Goal: Task Accomplishment & Management: Use online tool/utility

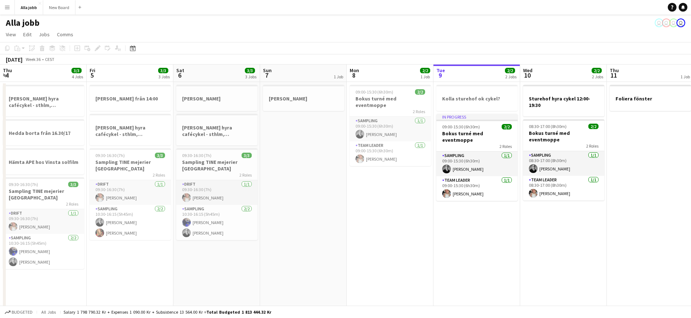
scroll to position [0, 260]
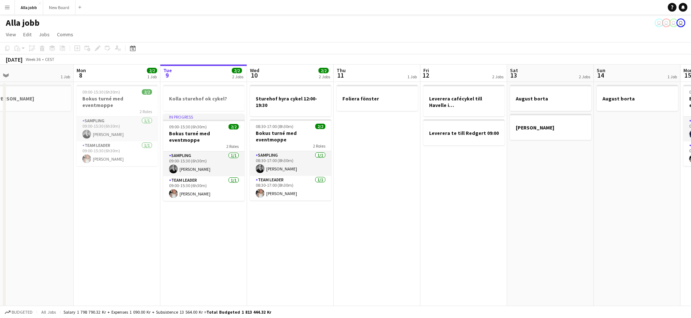
click at [417, 185] on app-calendar-viewport "Thu 4 3/3 4 Jobs Fri 5 3/3 3 Jobs Sat 6 3/3 3 Jobs Sun 7 1 Job Mon 8 2/2 1 Job …" at bounding box center [345, 200] width 691 height 271
click at [482, 229] on app-calendar-viewport "Thu 4 3/3 4 Jobs Fri 5 3/3 3 Jobs Sat 6 3/3 3 Jobs Sun 7 1 Job Mon 8 2/2 1 Job …" at bounding box center [345, 200] width 691 height 271
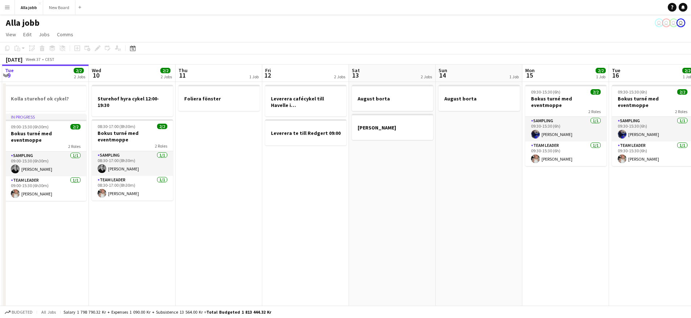
drag, startPoint x: 501, startPoint y: 220, endPoint x: 370, endPoint y: 229, distance: 131.7
click at [370, 229] on app-calendar-viewport "Sat 6 3/3 3 Jobs Sun 7 1 Job Mon 8 2/2 1 Job Tue 9 2/2 2 Jobs Wed 10 2/2 2 Jobs…" at bounding box center [345, 210] width 691 height 291
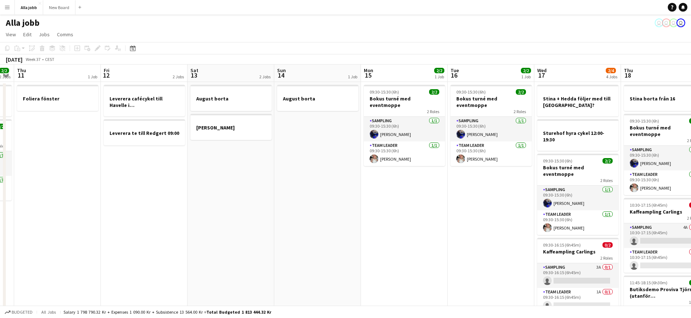
drag, startPoint x: 494, startPoint y: 216, endPoint x: 344, endPoint y: 238, distance: 151.4
click at [338, 241] on app-calendar-viewport "Mon 8 2/2 1 Job Tue 9 2/2 2 Jobs Wed 10 2/2 2 Jobs Thu 11 1 Job Fri 12 2 Jobs S…" at bounding box center [345, 210] width 691 height 291
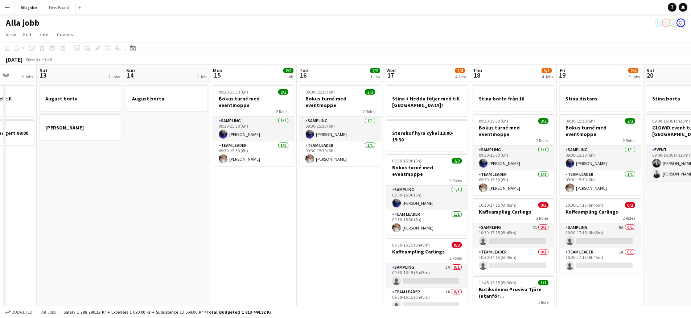
scroll to position [0, 228]
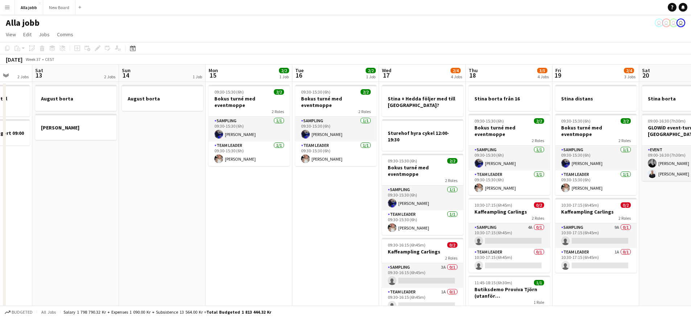
drag, startPoint x: 406, startPoint y: 220, endPoint x: 252, endPoint y: 251, distance: 157.8
click at [252, 251] on app-calendar-viewport "Wed 10 2/2 2 Jobs Thu 11 1 Job Fri 12 2 Jobs Sat 13 2 Jobs Sun 14 1 Job Mon 15 …" at bounding box center [345, 210] width 691 height 291
click at [261, 249] on app-date-cell "09:30-15:30 (6h) 2/2 Bokus turné med eventmoppe 2 Roles Sampling [DATE] 09:30-1…" at bounding box center [248, 218] width 87 height 273
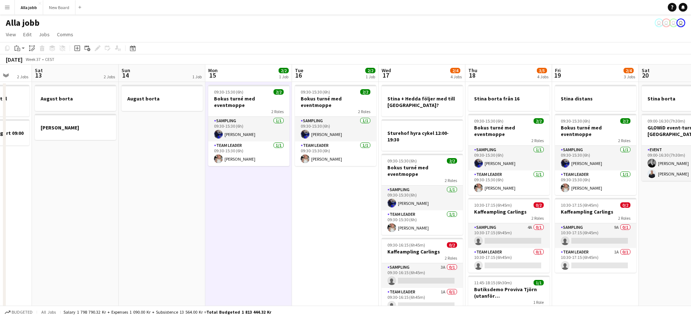
click at [327, 237] on app-date-cell "09:30-15:30 (6h) 2/2 Bokus turné med eventmoppe 2 Roles Sampling [DATE] 09:30-1…" at bounding box center [335, 218] width 87 height 273
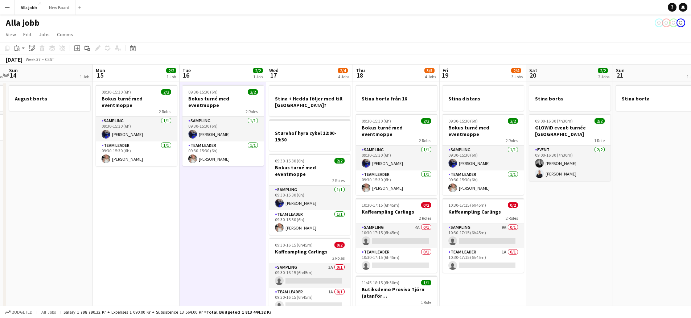
scroll to position [0, 281]
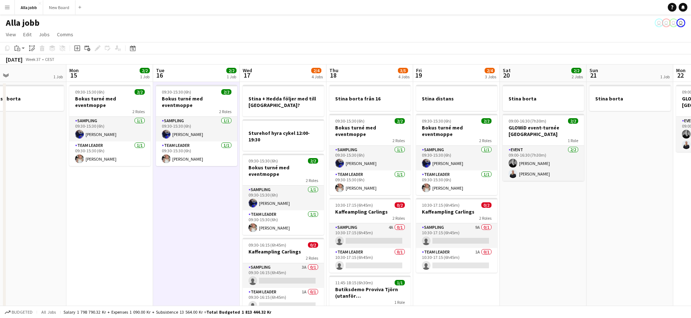
drag, startPoint x: 327, startPoint y: 237, endPoint x: 187, endPoint y: 249, distance: 140.6
click at [188, 250] on app-calendar-viewport "Thu 11 1 Job Fri 12 2 Jobs Sat 13 2 Jobs Sun 14 1 Job Mon 15 2/2 1 Job Tue 16 2…" at bounding box center [345, 210] width 691 height 291
click at [275, 109] on div at bounding box center [282, 112] width 81 height 6
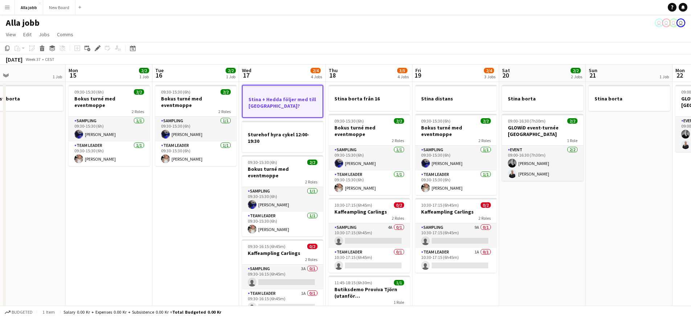
click at [219, 184] on app-date-cell "09:30-15:30 (6h) 2/2 Bokus turné med eventmoppe 2 Roles Sampling [DATE] 09:30-1…" at bounding box center [195, 218] width 87 height 273
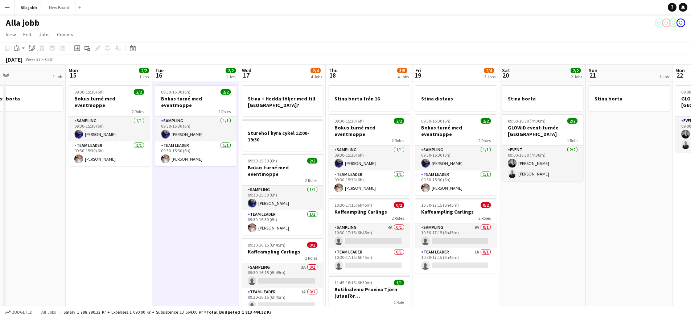
click at [219, 184] on app-date-cell "09:30-15:30 (6h) 2/2 Bokus turné med eventmoppe 2 Roles Sampling [DATE] 09:30-1…" at bounding box center [195, 218] width 87 height 273
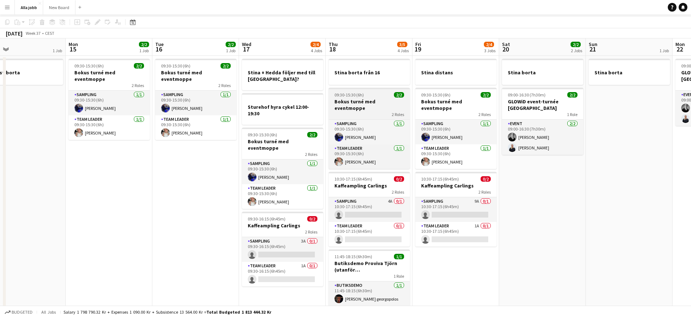
scroll to position [0, 0]
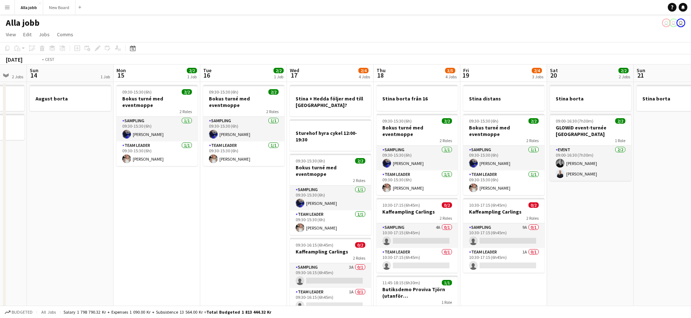
drag, startPoint x: 416, startPoint y: 140, endPoint x: 291, endPoint y: 133, distance: 124.7
click at [291, 133] on app-calendar-viewport "Thu 11 1 Job Fri 12 2 Jobs Sat 13 2 Jobs Sun 14 1 Job Mon 15 2/2 1 Job Tue 16 2…" at bounding box center [345, 210] width 691 height 291
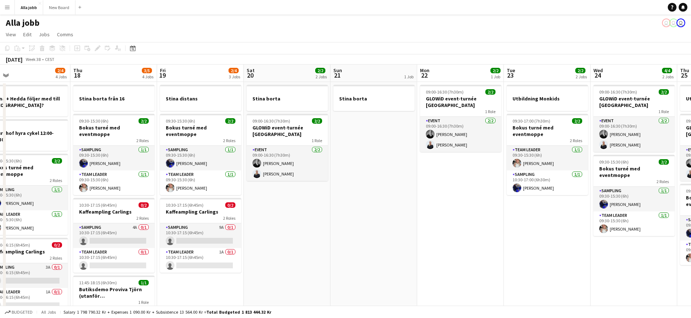
drag, startPoint x: 427, startPoint y: 138, endPoint x: 313, endPoint y: 141, distance: 114.7
click at [316, 147] on app-calendar-viewport "Sun 14 1 Job Mon 15 2/2 1 Job Tue 16 2/2 1 Job Wed 17 2/4 4 Jobs Thu 18 3/5 4 J…" at bounding box center [345, 210] width 691 height 291
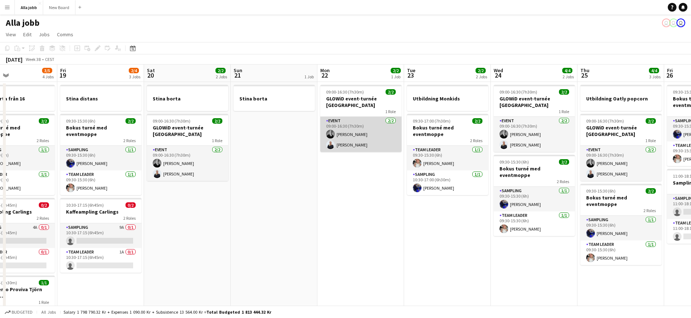
drag, startPoint x: 362, startPoint y: 134, endPoint x: 286, endPoint y: 112, distance: 78.8
click at [285, 120] on app-calendar-viewport "Mon 15 2/2 1 Job Tue 16 2/2 1 Job Wed 17 2/4 4 Jobs Thu 18 3/5 4 Jobs Fri 19 2/…" at bounding box center [345, 210] width 691 height 291
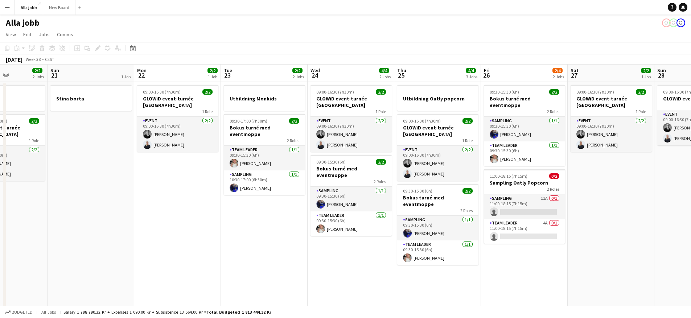
drag, startPoint x: 459, startPoint y: 119, endPoint x: 277, endPoint y: 123, distance: 182.2
click at [277, 123] on app-calendar-viewport "Thu 18 3/5 4 Jobs Fri 19 2/4 3 Jobs Sat 20 2/2 2 Jobs Sun 21 1 Job Mon 22 2/2 1…" at bounding box center [345, 210] width 691 height 291
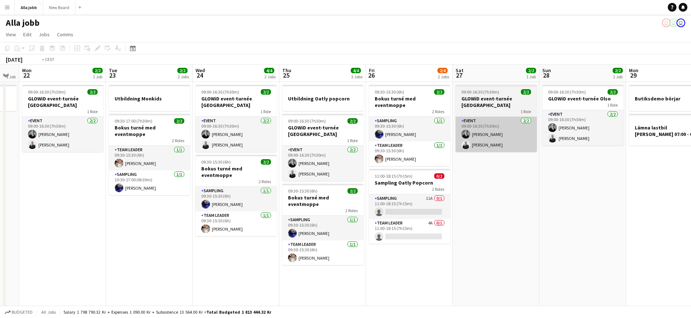
drag, startPoint x: 446, startPoint y: 134, endPoint x: 351, endPoint y: 136, distance: 95.1
click at [356, 136] on app-calendar-viewport "Fri 19 2/4 3 Jobs Sat 20 2/2 2 Jobs Sun 21 1 Job Mon 22 2/2 1 Job Tue 23 2/2 2 …" at bounding box center [345, 210] width 691 height 291
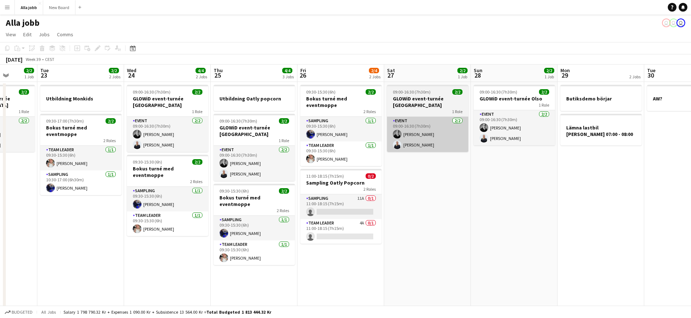
drag, startPoint x: 431, startPoint y: 126, endPoint x: 309, endPoint y: 125, distance: 122.7
click at [323, 127] on app-calendar-viewport "Sat 20 2/2 2 Jobs Sun 21 1 Job Mon 22 2/2 1 Job Tue 23 2/2 2 Jobs Wed 24 4/4 2 …" at bounding box center [345, 210] width 691 height 291
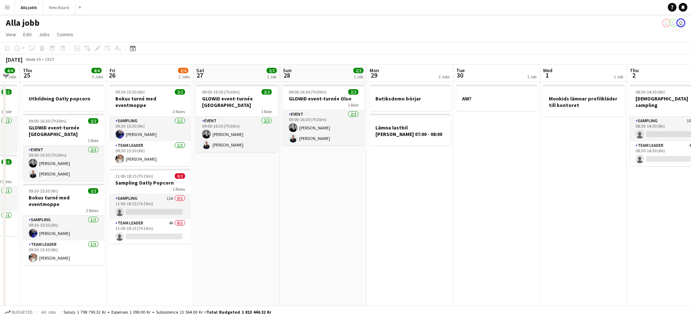
drag, startPoint x: 361, startPoint y: 130, endPoint x: 322, endPoint y: 127, distance: 39.6
click at [320, 127] on app-calendar-viewport "Mon 22 2/2 1 Job Tue 23 2/2 2 Jobs Wed 24 4/4 2 Jobs Thu 25 4/4 3 Jobs Fri 26 2…" at bounding box center [345, 210] width 691 height 291
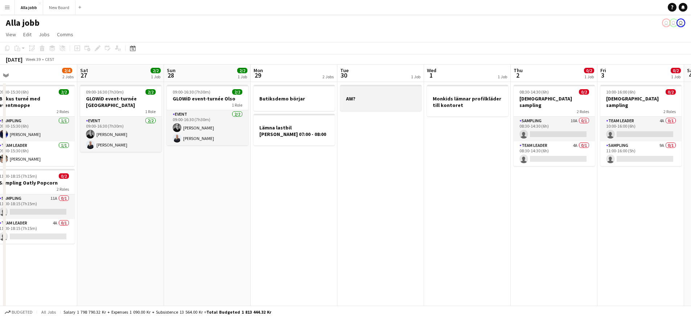
drag, startPoint x: 359, startPoint y: 131, endPoint x: 286, endPoint y: 107, distance: 77.2
click at [257, 112] on app-calendar-viewport "Tue 23 2/2 2 Jobs Wed 24 4/4 2 Jobs Thu 25 4/4 3 Jobs Fri 26 2/4 2 Jobs Sat 27 …" at bounding box center [345, 210] width 691 height 291
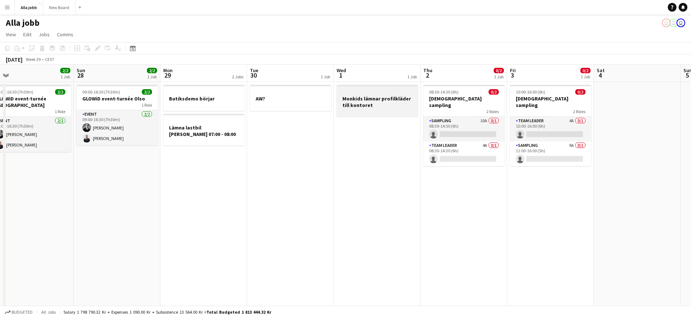
click at [306, 114] on app-calendar-viewport "Wed 24 4/4 2 Jobs Thu 25 4/4 3 Jobs Fri 26 2/4 2 Jobs Sat 27 2/2 1 Job Sun 28 2…" at bounding box center [345, 210] width 691 height 291
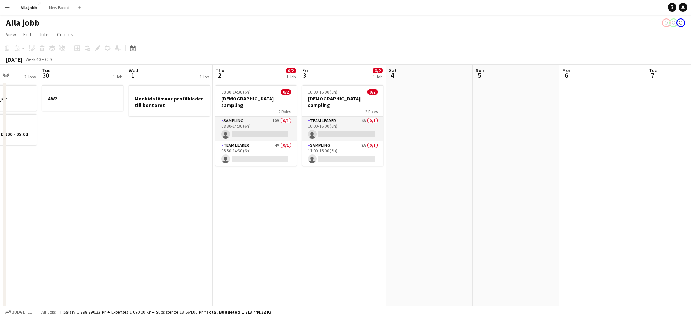
drag, startPoint x: 334, startPoint y: 130, endPoint x: 303, endPoint y: 127, distance: 31.0
click at [265, 132] on app-calendar-viewport "Sat 27 2/2 1 Job Sun 28 2/2 1 Job Mon 29 2 Jobs Tue 30 1 Job Wed 1 1 Job Thu 2 …" at bounding box center [345, 210] width 691 height 291
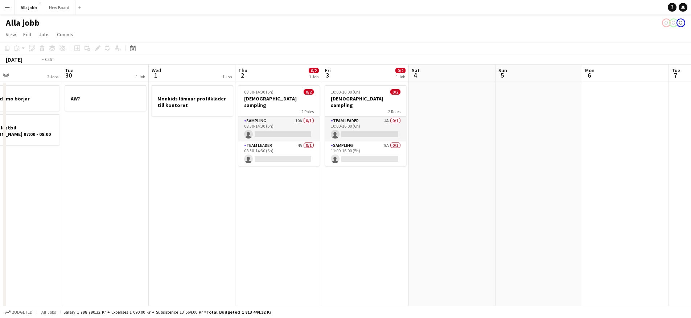
drag, startPoint x: 283, startPoint y: 137, endPoint x: 380, endPoint y: 118, distance: 99.1
click at [380, 118] on app-calendar-viewport "Sat 27 2/2 1 Job Sun 28 2/2 1 Job Mon 29 2 Jobs Tue 30 1 Job Wed 1 1 Job Thu 2 …" at bounding box center [345, 210] width 691 height 291
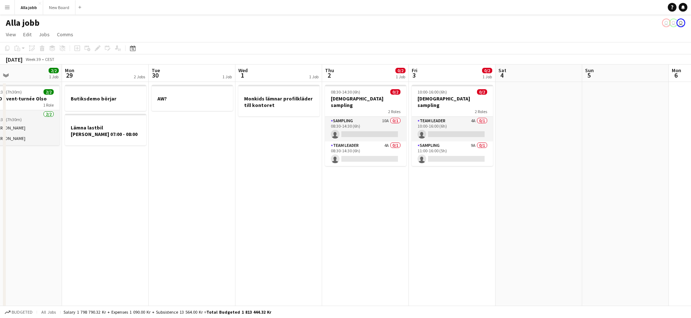
scroll to position [0, 192]
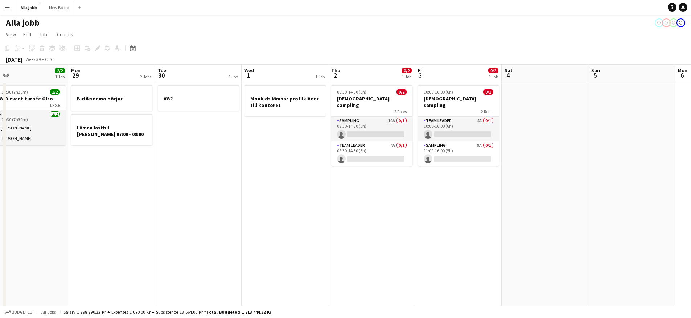
click at [375, 193] on app-calendar-viewport "Fri 26 2/4 2 Jobs Sat 27 2/2 1 Job Sun 28 2/2 1 Job Mon 29 2 Jobs Tue 30 1 Job …" at bounding box center [345, 210] width 691 height 291
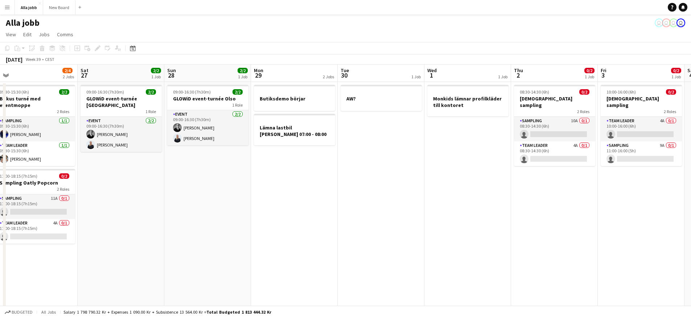
click at [356, 211] on app-calendar-viewport "Wed 24 4/4 2 Jobs Thu 25 4/4 3 Jobs Fri 26 2/4 2 Jobs Sat 27 2/2 1 Job Sun 28 2…" at bounding box center [345, 210] width 691 height 291
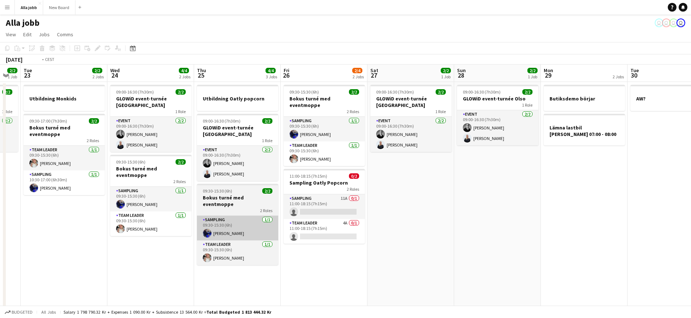
drag, startPoint x: 195, startPoint y: 208, endPoint x: 363, endPoint y: 212, distance: 168.4
click at [379, 213] on app-calendar-viewport "Sun 21 1 Job Mon 22 2/2 1 Job Tue 23 2/2 2 Jobs Wed 24 4/4 2 Jobs Thu 25 4/4 3 …" at bounding box center [345, 210] width 691 height 291
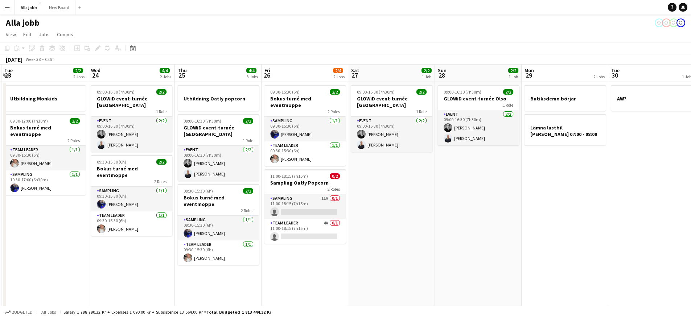
drag, startPoint x: 34, startPoint y: 212, endPoint x: 254, endPoint y: 230, distance: 220.7
click at [226, 225] on app-calendar-viewport "Sat 20 2/2 2 Jobs Sun 21 1 Job Mon 22 2/2 1 Job Tue 23 2/2 2 Jobs Wed 24 4/4 2 …" at bounding box center [345, 210] width 691 height 291
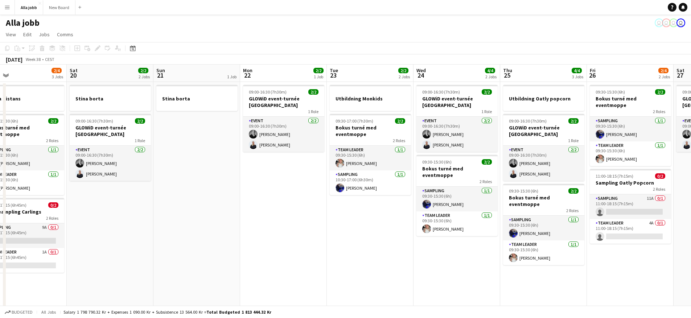
drag, startPoint x: 137, startPoint y: 228, endPoint x: 334, endPoint y: 233, distance: 197.1
click at [281, 235] on app-calendar-viewport "Wed 17 2/4 4 Jobs Thu 18 3/5 4 Jobs Fri 19 2/4 3 Jobs Sat 20 2/2 2 Jobs Sun 21 …" at bounding box center [345, 210] width 691 height 291
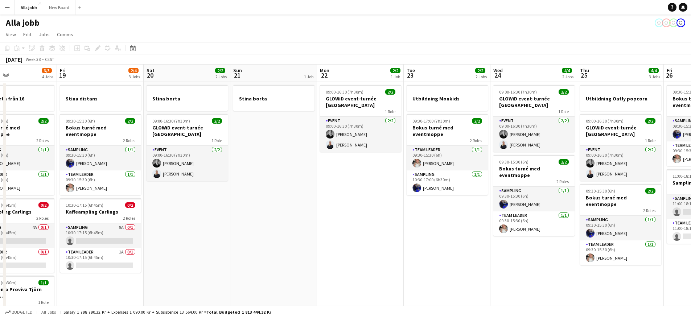
drag, startPoint x: 233, startPoint y: 233, endPoint x: 392, endPoint y: 236, distance: 159.3
click at [373, 236] on app-calendar-viewport "Tue 16 2/2 1 Job Wed 17 2/4 4 Jobs Thu 18 3/5 4 Jobs Fri 19 2/4 3 Jobs Sat 20 2…" at bounding box center [345, 210] width 691 height 291
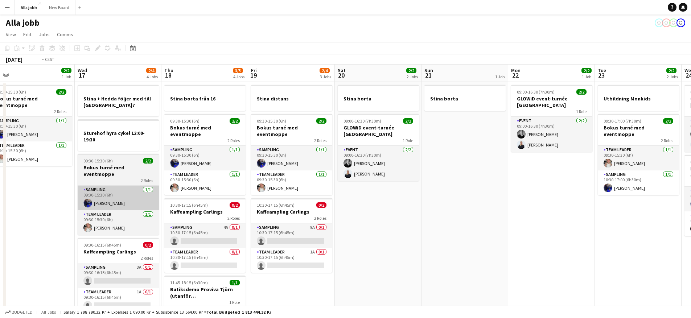
scroll to position [0, 148]
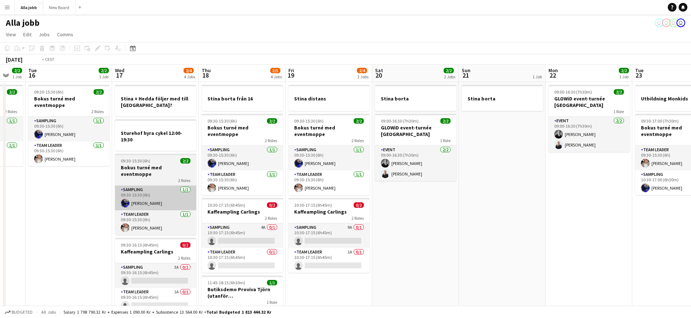
drag, startPoint x: 122, startPoint y: 206, endPoint x: 406, endPoint y: 200, distance: 284.9
click at [411, 200] on app-calendar-viewport "Sun 14 1 Job Mon 15 2/2 1 Job Tue 16 2/2 1 Job Wed 17 2/4 4 Jobs Thu 18 3/5 4 J…" at bounding box center [345, 210] width 691 height 291
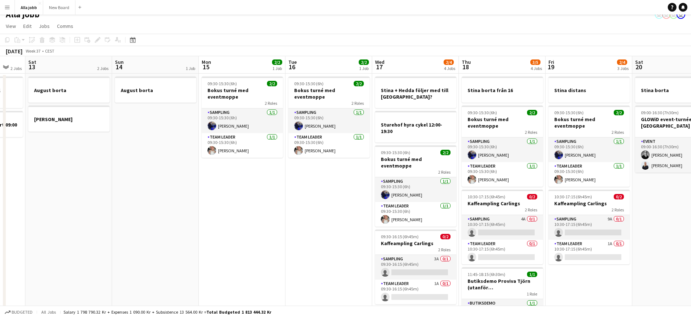
scroll to position [14, 0]
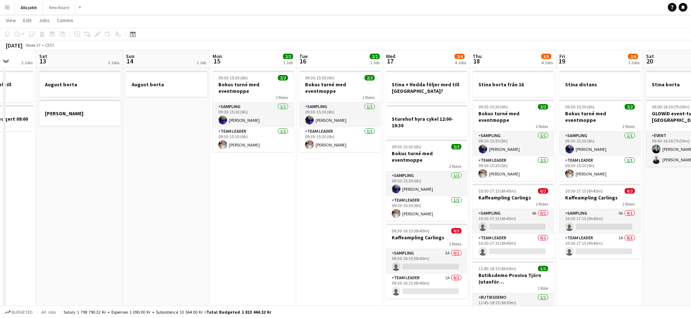
drag, startPoint x: 280, startPoint y: 228, endPoint x: 295, endPoint y: 223, distance: 16.1
click at [302, 223] on app-calendar-viewport "Wed 10 2/2 2 Jobs Thu 11 1 Job Fri 12 2 Jobs Sat 13 2 Jobs Sun 14 1 Job Mon 15 …" at bounding box center [345, 195] width 691 height 291
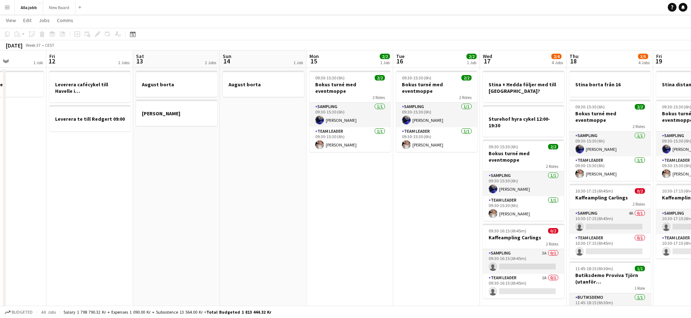
scroll to position [0, 202]
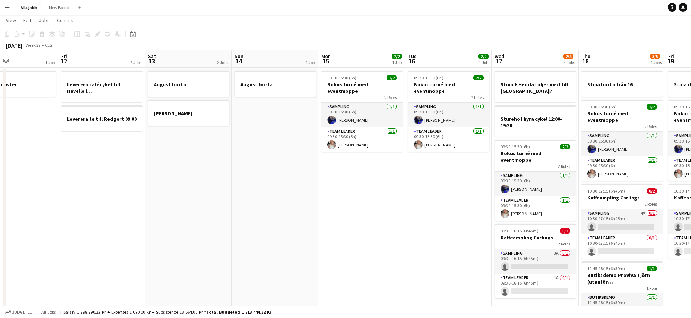
drag, startPoint x: 175, startPoint y: 222, endPoint x: 368, endPoint y: 224, distance: 193.8
click at [359, 222] on app-calendar-viewport "Tue 9 2/2 2 Jobs Wed 10 2/2 2 Jobs Thu 11 1 Job Fri 12 2 Jobs Sat 13 2 Jobs Sun…" at bounding box center [345, 195] width 691 height 291
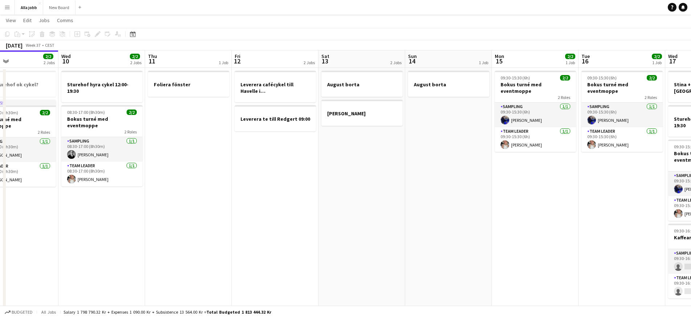
scroll to position [0, 0]
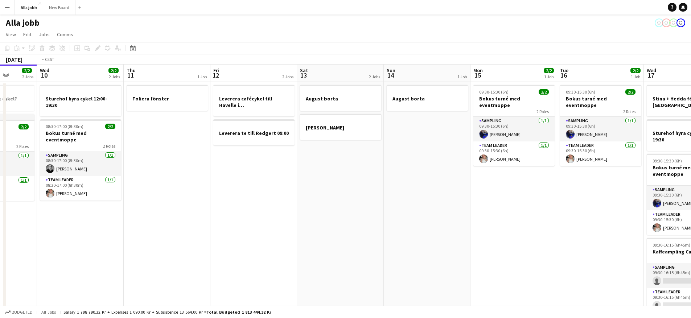
drag, startPoint x: 220, startPoint y: 242, endPoint x: 446, endPoint y: 240, distance: 226.8
click at [414, 242] on app-calendar-viewport "Sun 7 1 Job Mon 8 2/2 1 Job Tue 9 2/2 2 Jobs Wed 10 2/2 2 Jobs Thu 11 1 Job Fri…" at bounding box center [345, 210] width 691 height 291
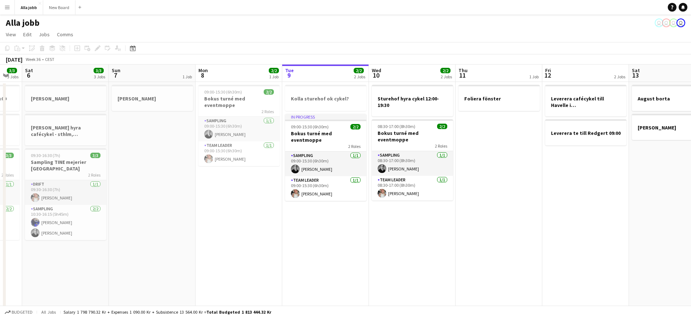
click at [407, 257] on app-calendar-viewport "Thu 4 3/3 4 Jobs Fri 5 3/3 3 Jobs Sat 6 3/3 3 Jobs Sun 7 1 Job Mon 8 2/2 1 Job …" at bounding box center [345, 210] width 691 height 291
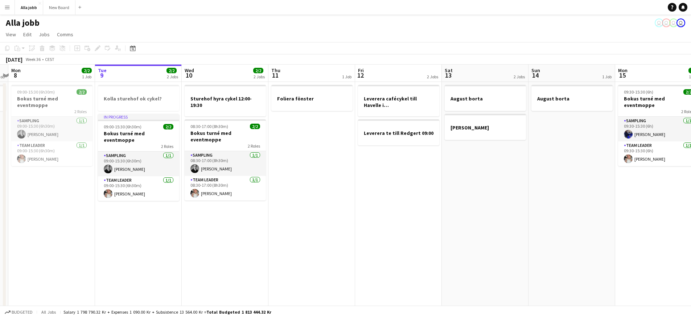
drag, startPoint x: 283, startPoint y: 260, endPoint x: 211, endPoint y: 257, distance: 71.9
click at [210, 257] on app-calendar-viewport "Fri 5 3/3 3 Jobs Sat 6 3/3 3 Jobs Sun 7 1 Job Mon 8 2/2 1 Job Tue 9 2/2 2 Jobs …" at bounding box center [345, 210] width 691 height 291
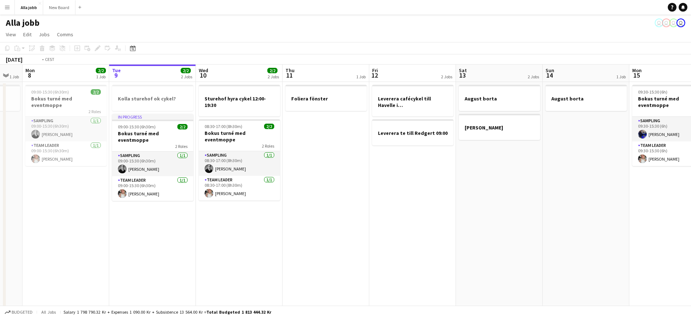
scroll to position [0, 250]
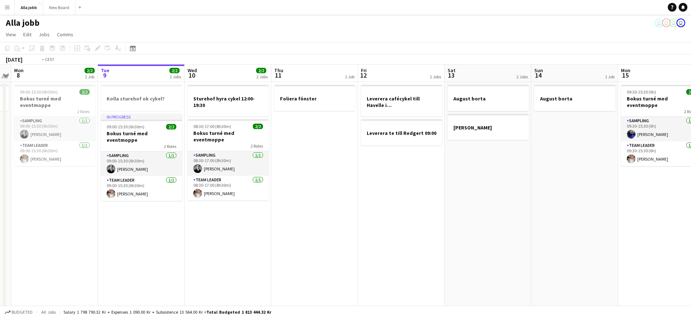
drag, startPoint x: 355, startPoint y: 234, endPoint x: 283, endPoint y: 228, distance: 72.5
click at [283, 228] on app-calendar-viewport "Fri 5 3/3 3 Jobs Sat 6 3/3 3 Jobs Sun 7 1 Job Mon 8 2/2 1 Job Tue 9 2/2 2 Jobs …" at bounding box center [345, 210] width 691 height 291
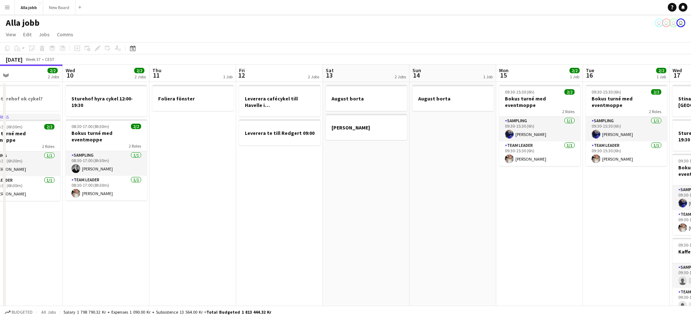
drag, startPoint x: 513, startPoint y: 222, endPoint x: 465, endPoint y: 221, distance: 47.5
click at [466, 221] on app-calendar-viewport "Sat 6 3/3 3 Jobs Sun 7 1 Job Mon 8 2/2 1 Job Tue 9 2/2 2 Jobs Wed 10 2/2 2 Jobs…" at bounding box center [345, 210] width 691 height 291
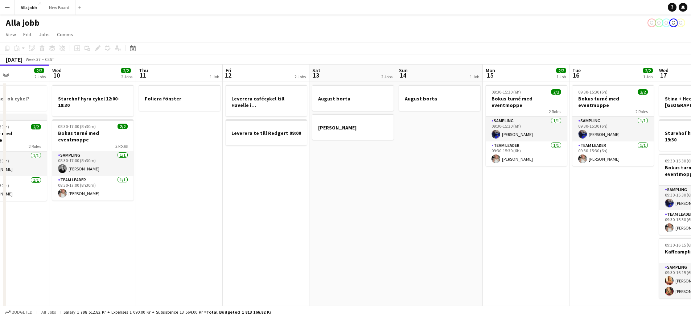
scroll to position [0, 211]
